Goal: Information Seeking & Learning: Learn about a topic

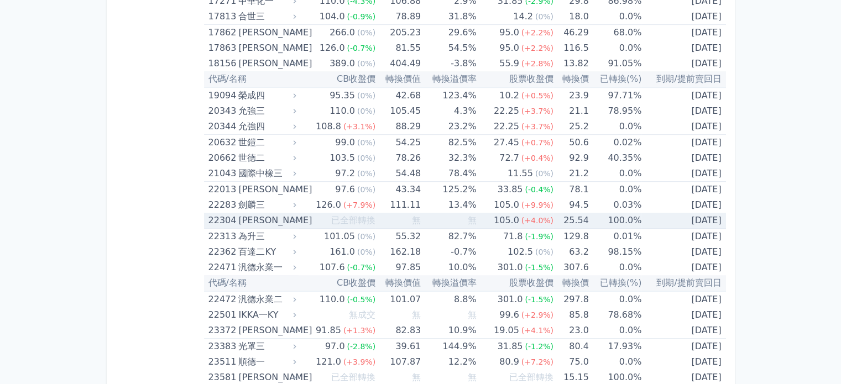
scroll to position [608, 0]
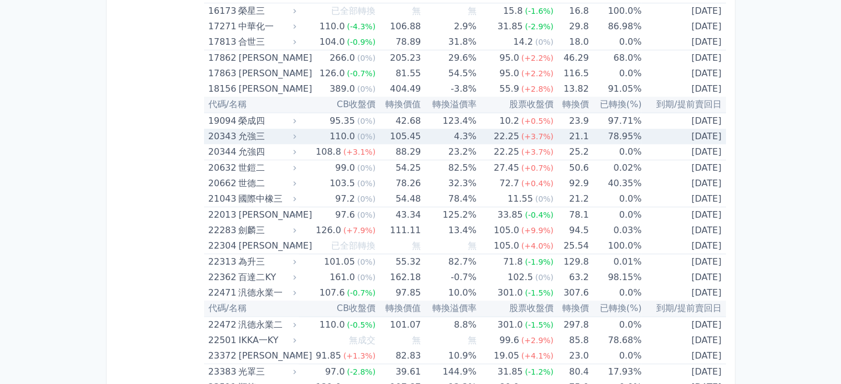
click at [676, 134] on td "2025-12-15" at bounding box center [683, 136] width 84 height 15
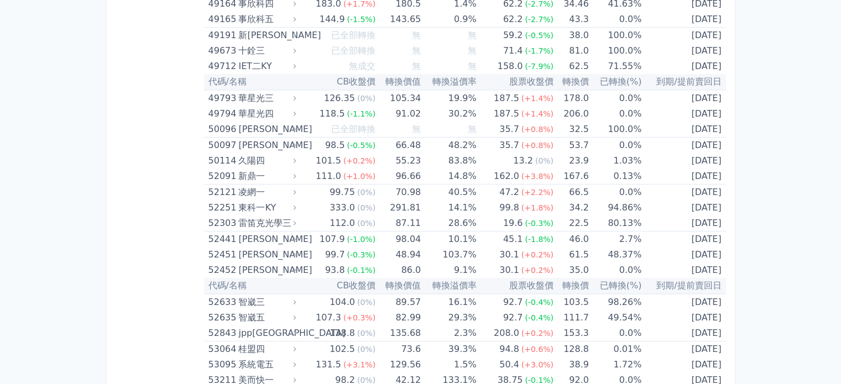
scroll to position [2082, 0]
